Goal: Information Seeking & Learning: Learn about a topic

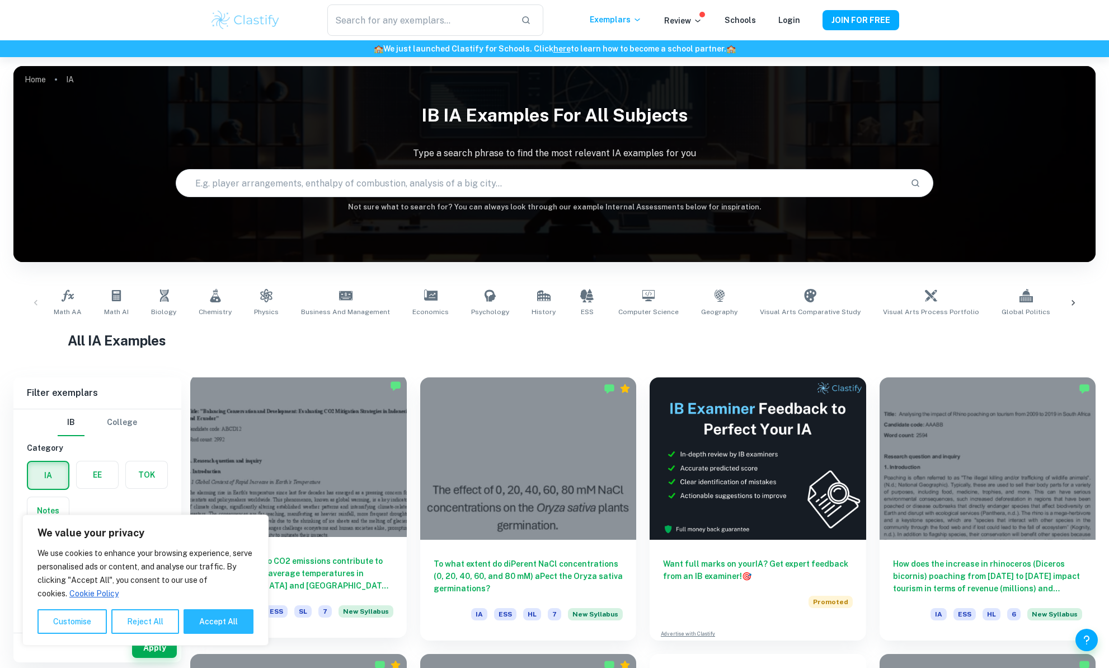
click at [357, 572] on h6 "To what extent do CO2 emissions contribute to the variations in average tempera…" at bounding box center [299, 573] width 190 height 37
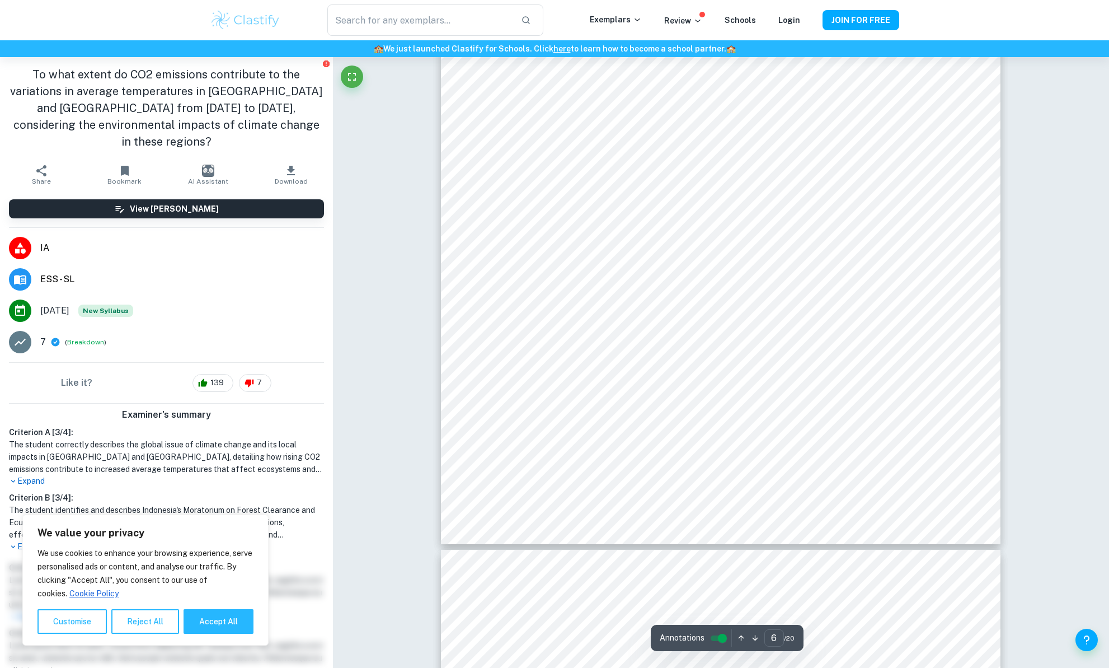
scroll to position [4086, 0]
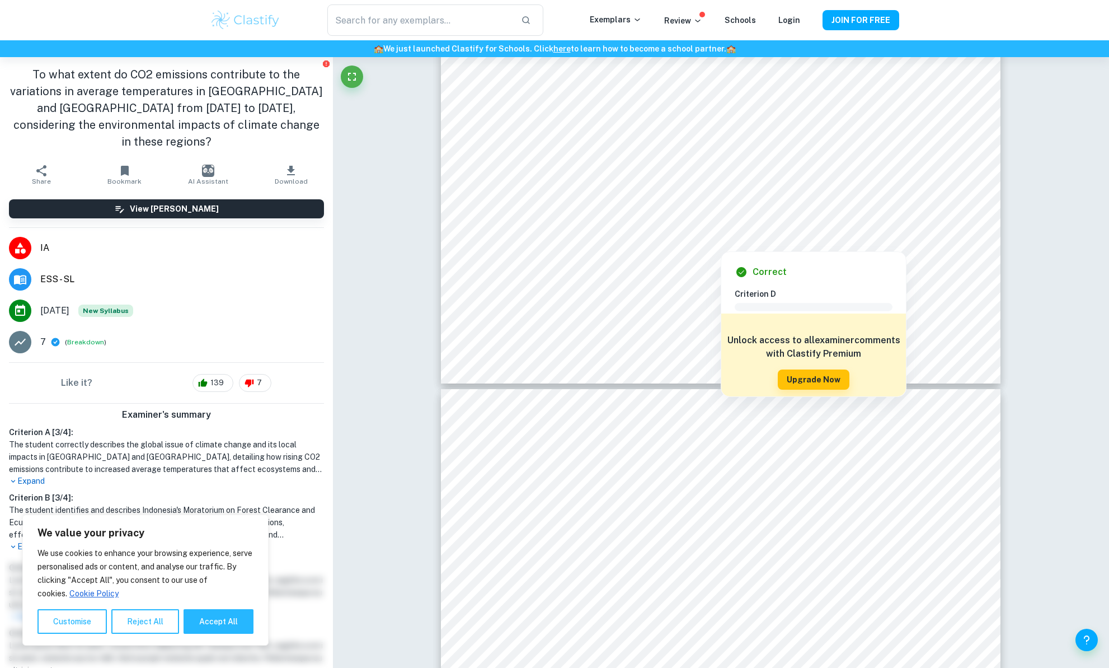
type input "7"
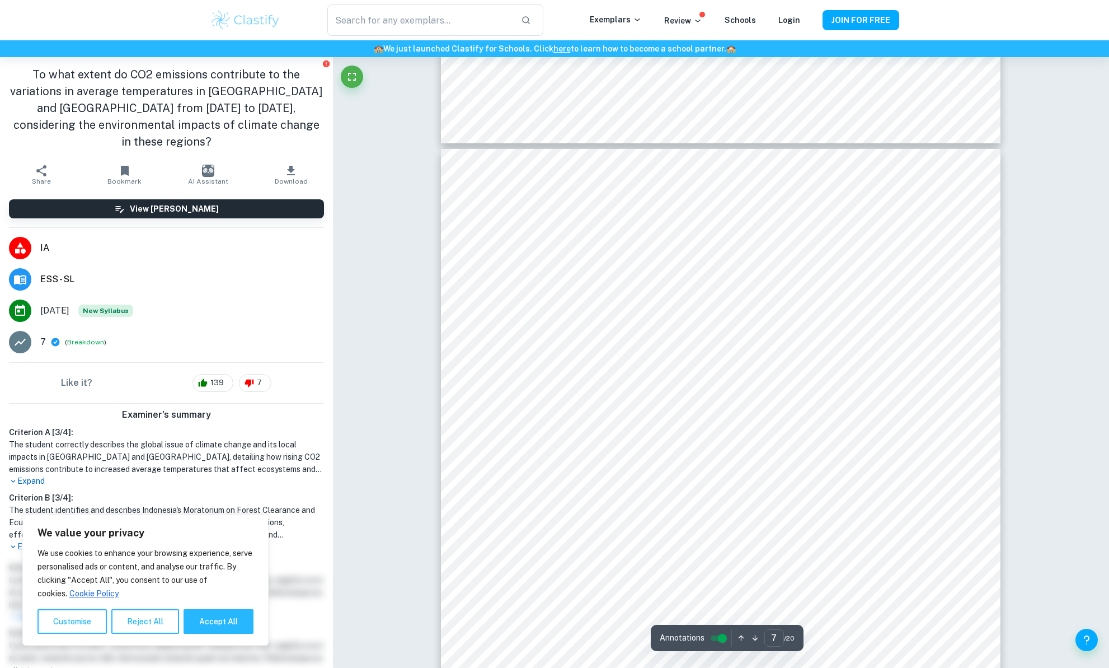
scroll to position [4702, 0]
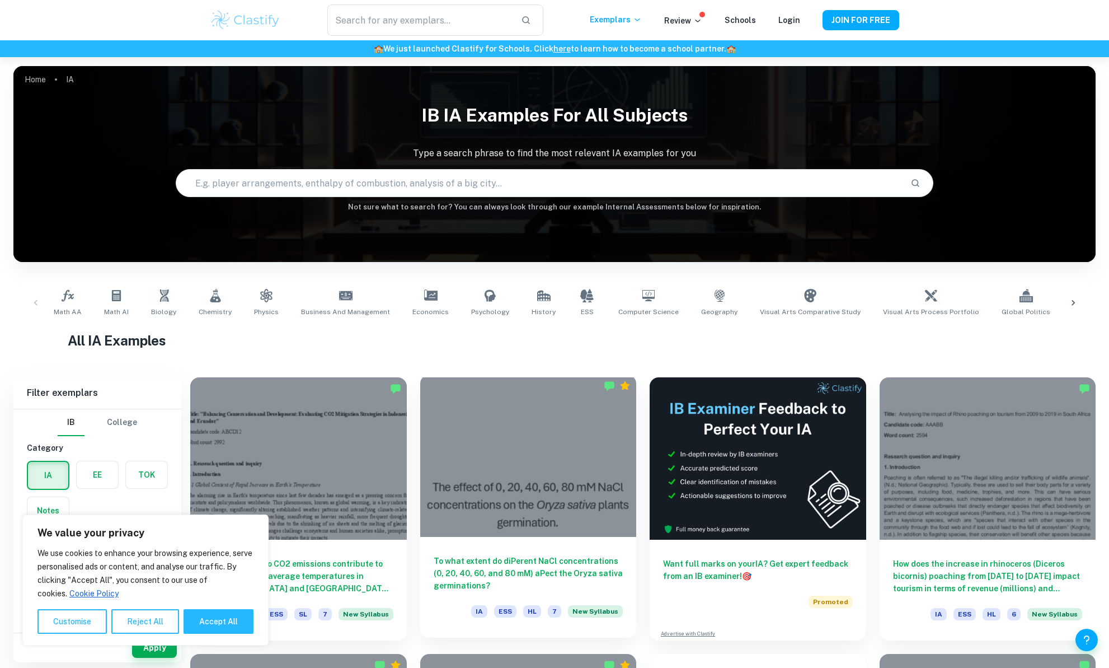
click at [515, 570] on h6 "To what extent do diPerent NaCl concentrations (0, 20, 40, 60, and 80 mM) aPect…" at bounding box center [529, 573] width 190 height 37
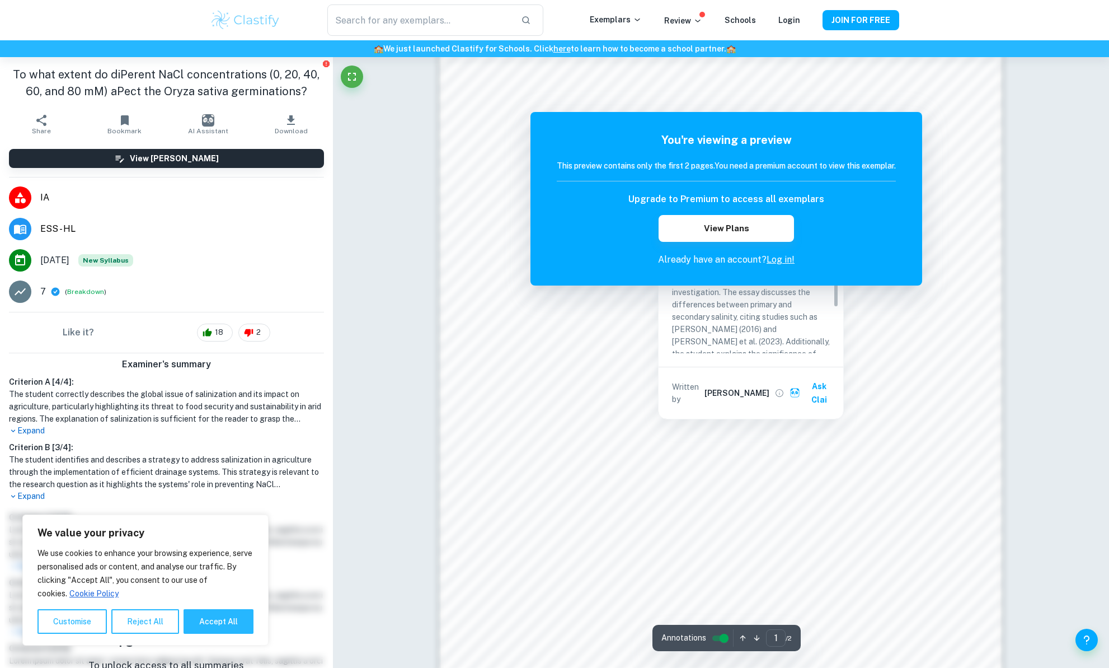
scroll to position [1066, 0]
